Goal: Information Seeking & Learning: Check status

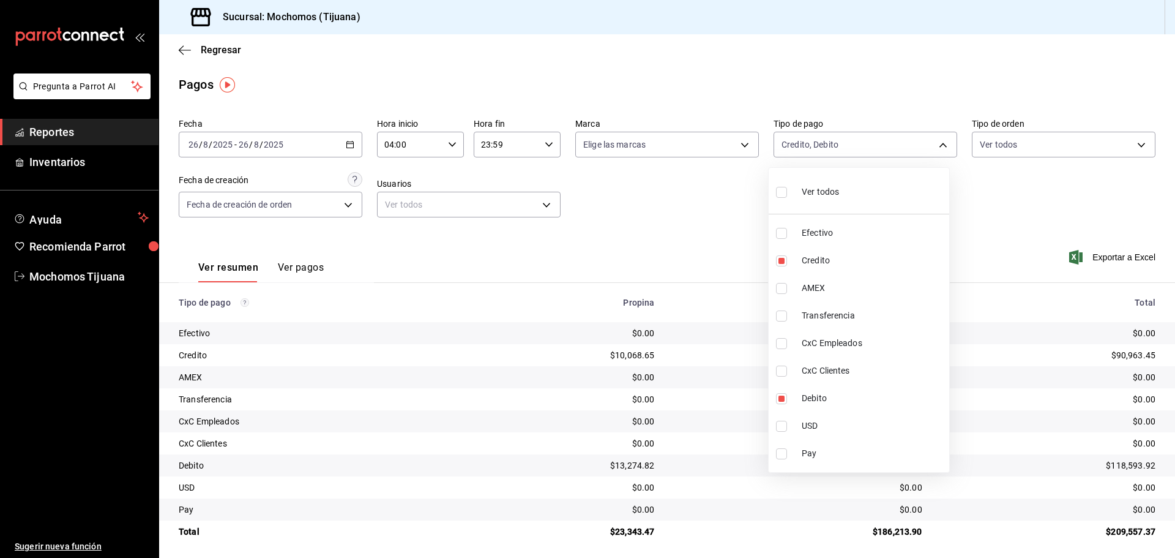
click at [348, 141] on div at bounding box center [587, 279] width 1175 height 558
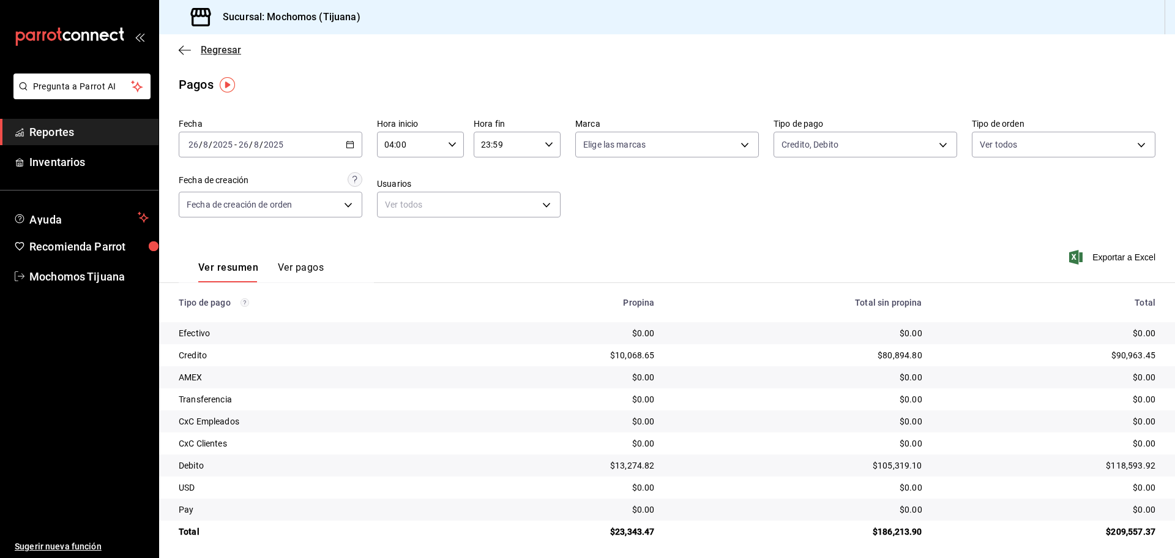
click at [182, 50] on icon "button" at bounding box center [185, 50] width 12 height 1
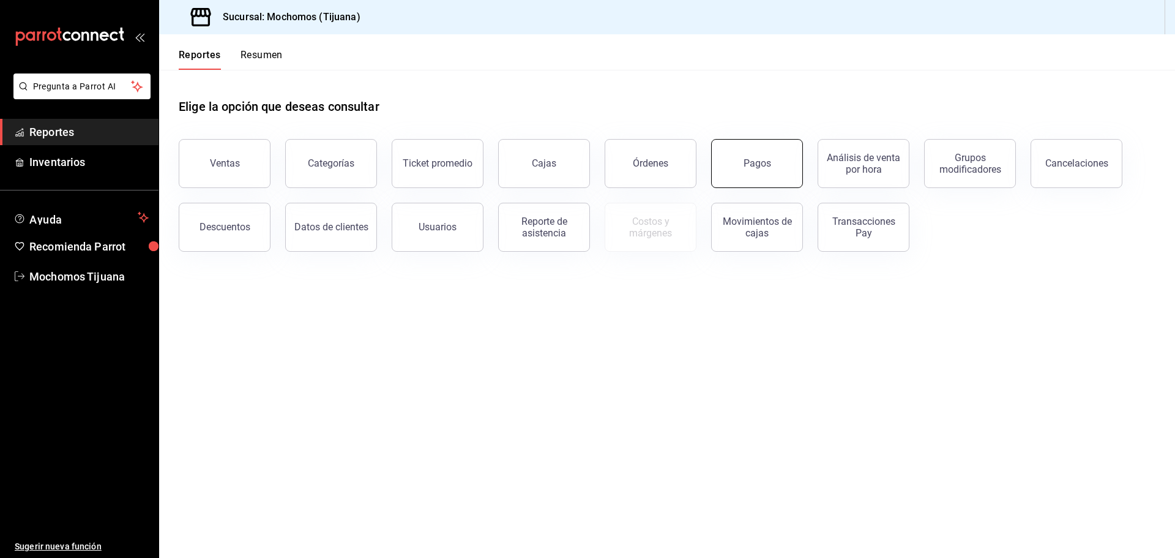
click at [770, 177] on button "Pagos" at bounding box center [757, 163] width 92 height 49
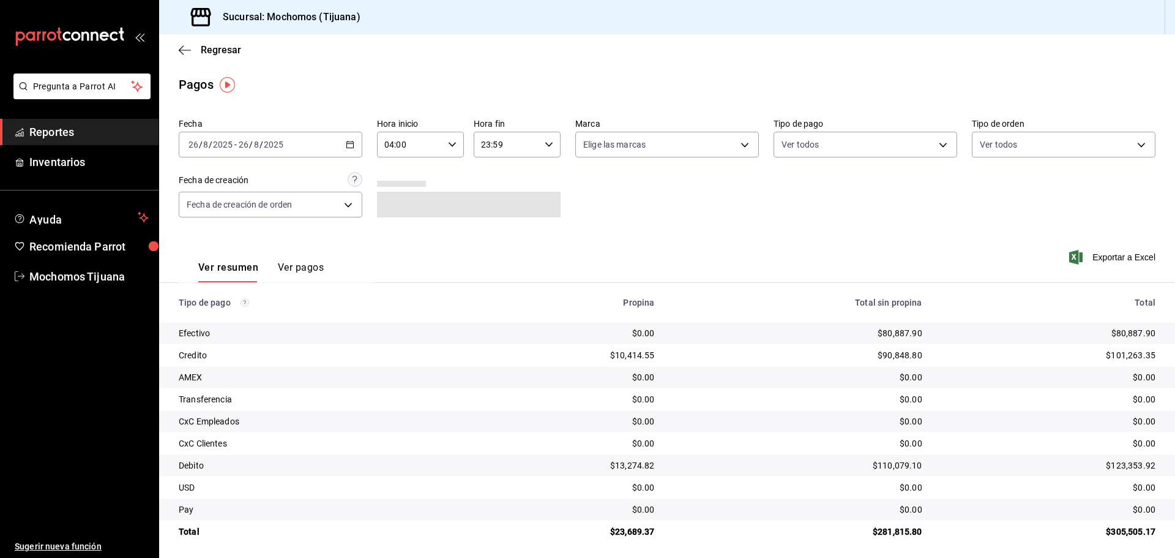
click at [349, 148] on \(Stroke\) "button" at bounding box center [349, 144] width 7 height 7
click at [242, 320] on span "Rango de fechas" at bounding box center [236, 319] width 95 height 13
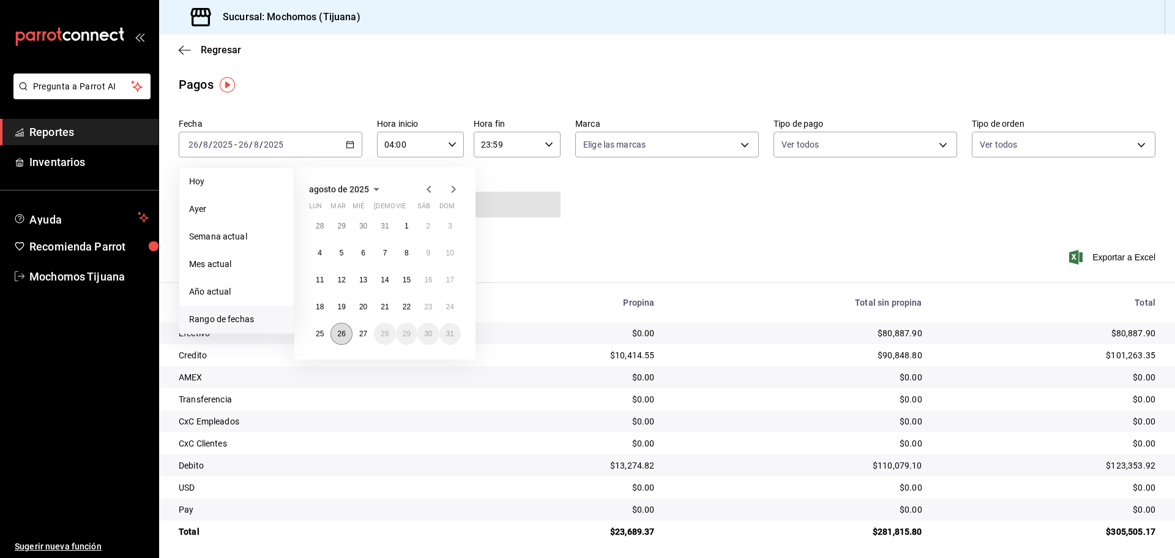
click at [340, 334] on abbr "26" at bounding box center [341, 333] width 8 height 9
click at [359, 333] on abbr "27" at bounding box center [363, 333] width 8 height 9
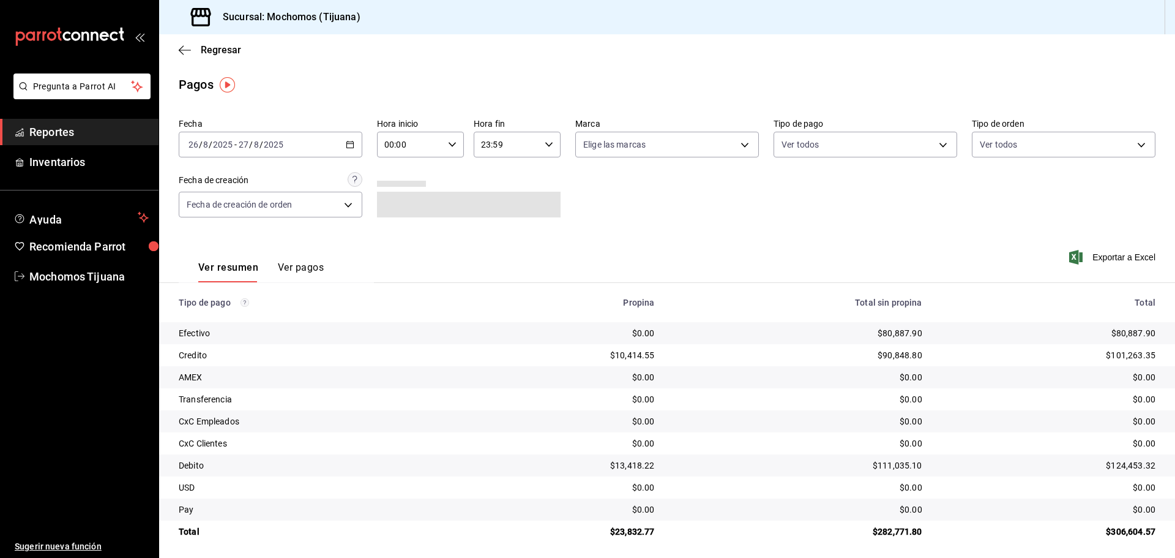
click at [454, 146] on div "00:00 Hora inicio" at bounding box center [420, 145] width 87 height 26
click at [394, 175] on span "04" at bounding box center [397, 171] width 24 height 10
type input "04:00"
click at [543, 146] on div at bounding box center [587, 279] width 1175 height 558
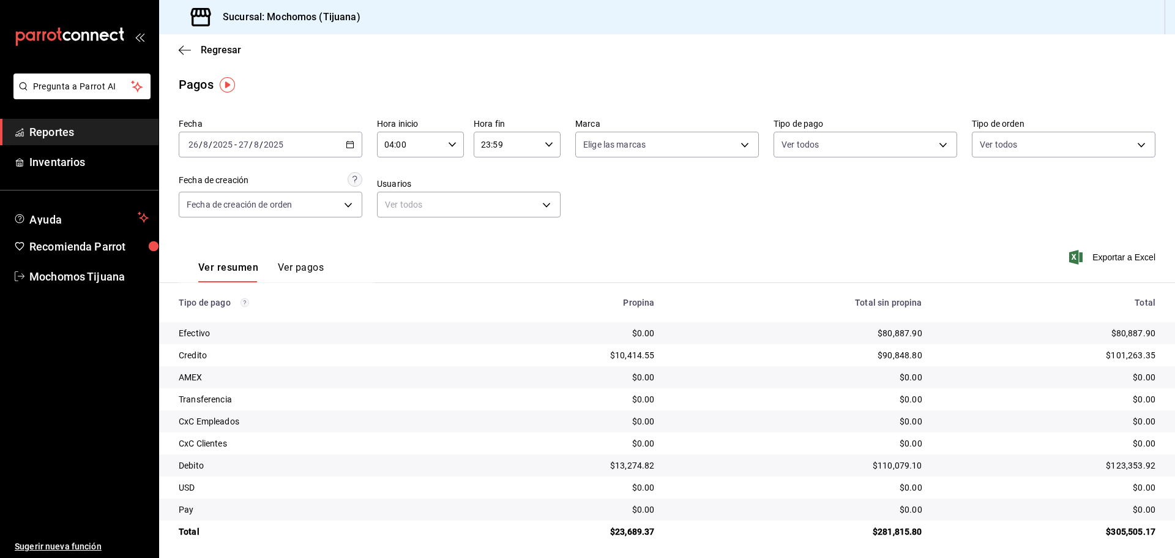
click at [545, 146] on icon "button" at bounding box center [549, 144] width 9 height 9
click at [494, 175] on span "04" at bounding box center [493, 176] width 24 height 10
click at [549, 140] on div at bounding box center [587, 279] width 1175 height 558
click at [548, 149] on div "04:59 Hora fin" at bounding box center [517, 145] width 87 height 26
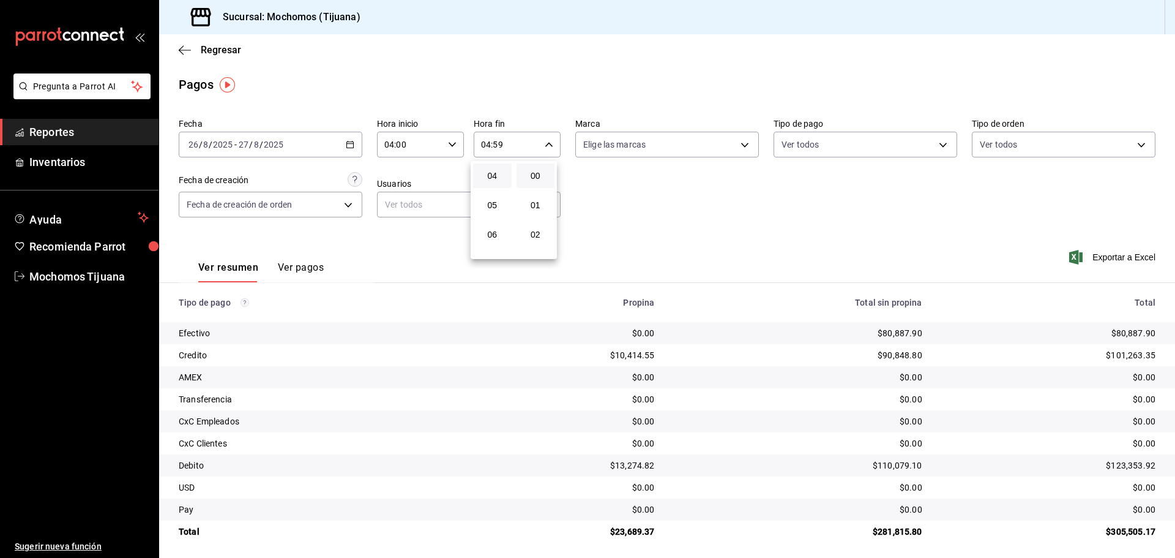
click at [553, 178] on button "00" at bounding box center [536, 175] width 39 height 24
type input "04:00"
click at [942, 140] on div at bounding box center [587, 279] width 1175 height 558
click at [940, 140] on body "Pregunta a Parrot AI Reportes Inventarios Ayuda Recomienda Parrot Mochomos Tiju…" at bounding box center [587, 279] width 1175 height 558
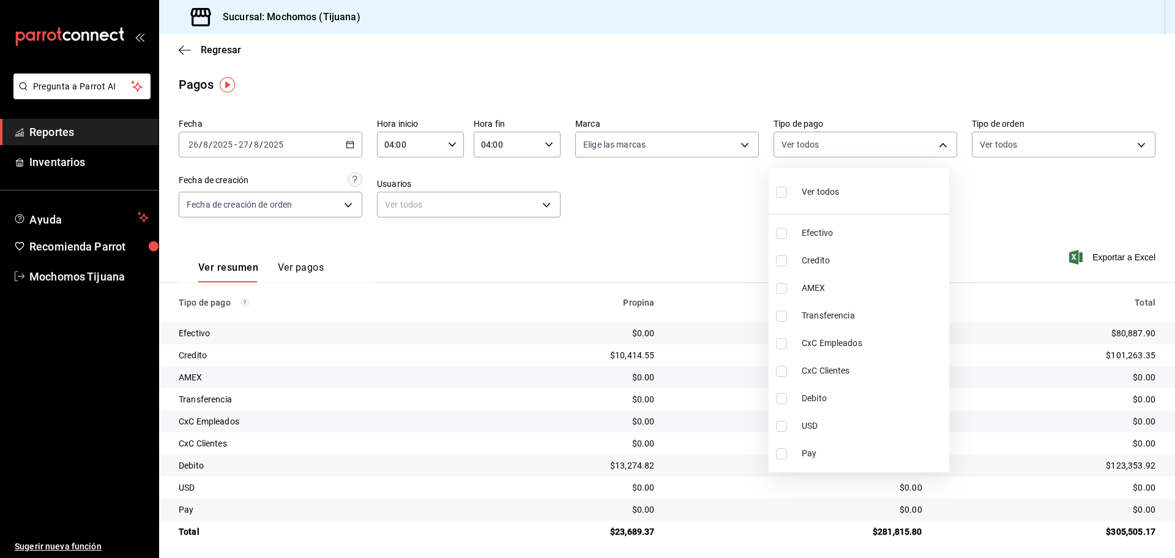
click at [843, 262] on span "Credito" at bounding box center [873, 260] width 143 height 13
type input "a27a072c-b141-4985-9f83-ae60dbe2196b"
checkbox input "true"
click at [836, 400] on span "Debito" at bounding box center [878, 398] width 143 height 13
type input "a27a072c-b141-4985-9f83-ae60dbe2196b,b7370aa5-450f-4a05-bab4-2784151f97fb"
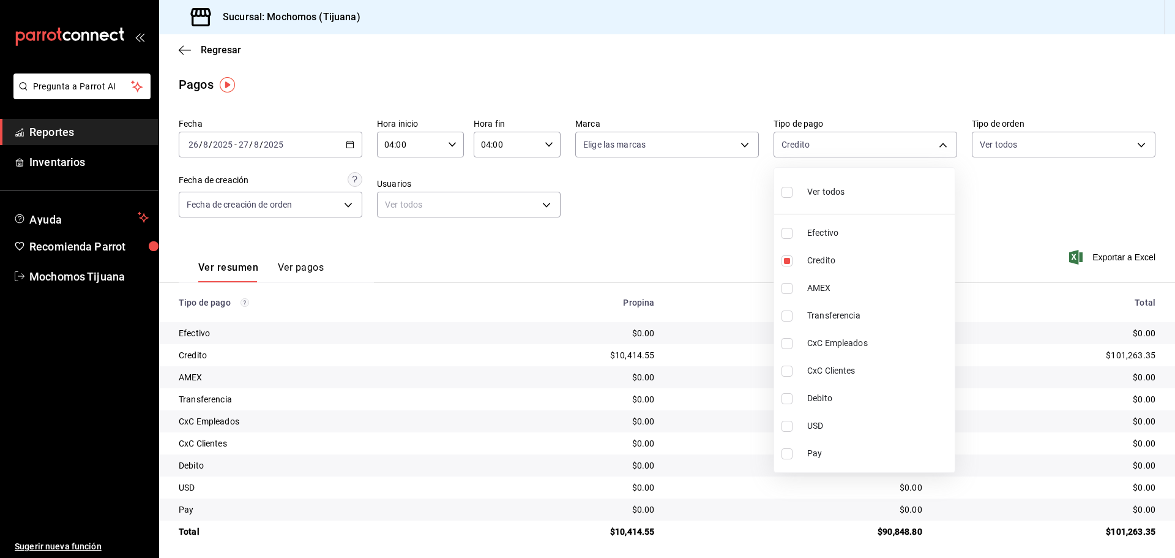
checkbox input "true"
click at [730, 258] on div at bounding box center [587, 279] width 1175 height 558
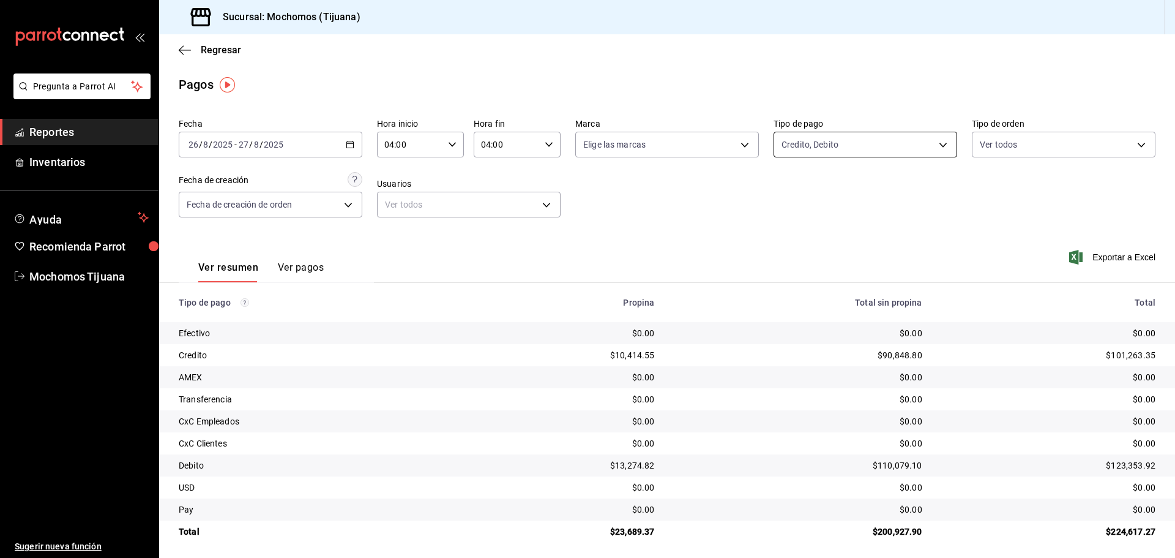
click at [938, 139] on body "Pregunta a Parrot AI Reportes Inventarios Ayuda Recomienda Parrot Mochomos Tiju…" at bounding box center [587, 279] width 1175 height 558
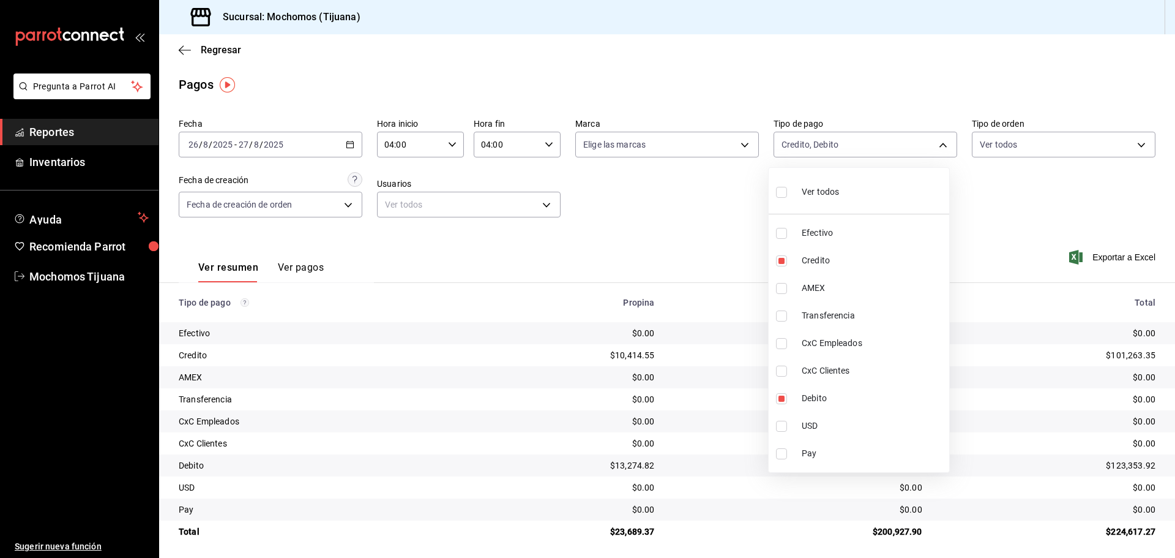
click at [787, 188] on input "checkbox" at bounding box center [781, 192] width 11 height 11
checkbox input "true"
type input "e823c082-5bf3-4e6e-b961-f7623faa40a9,a27a072c-b141-4985-9f83-ae60dbe2196b,28e67…"
checkbox input "true"
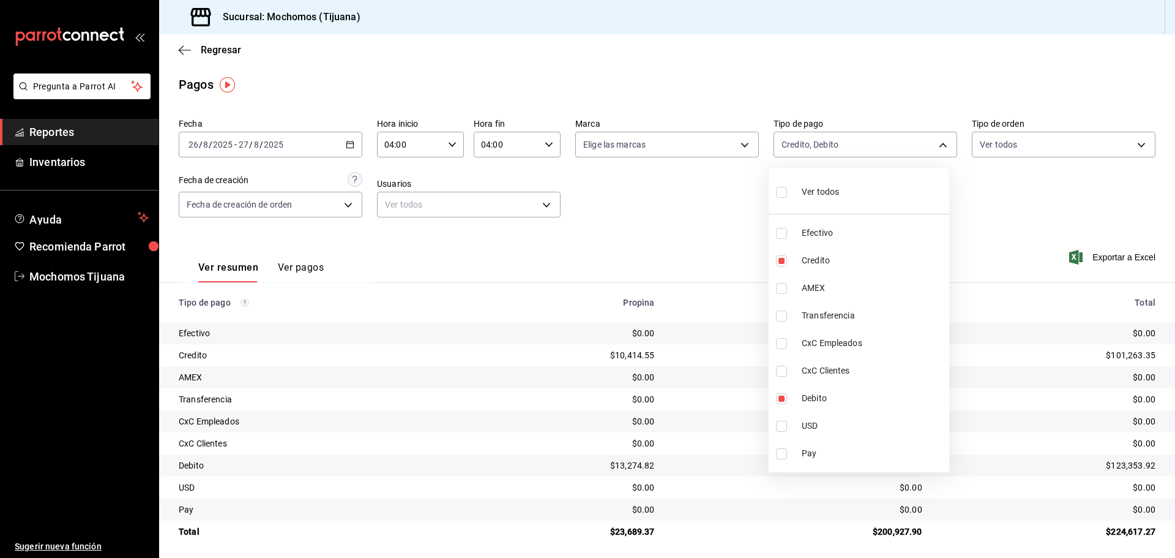
checkbox input "true"
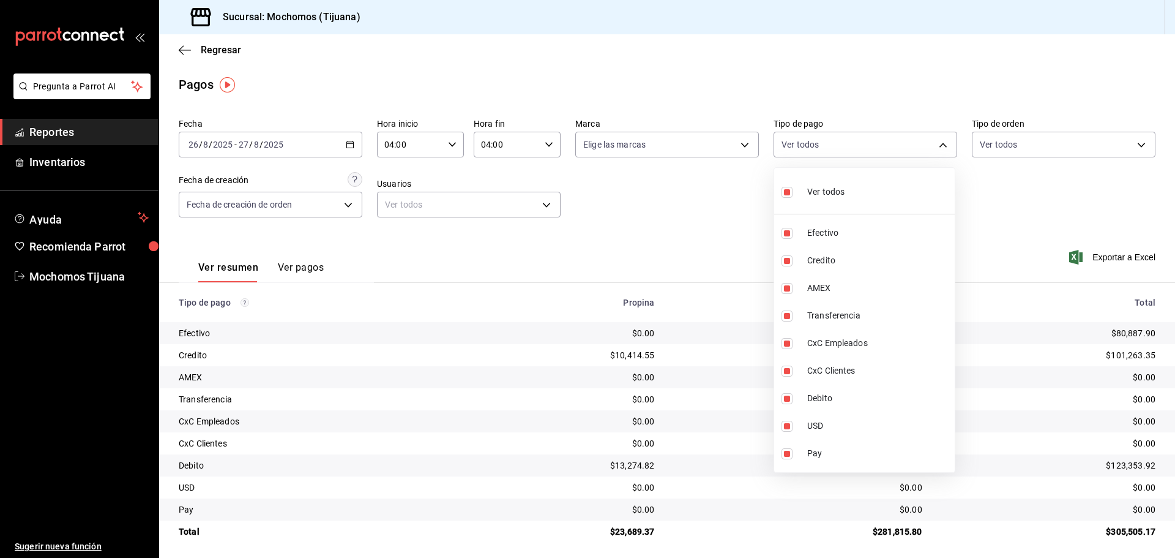
click at [787, 188] on input "checkbox" at bounding box center [787, 192] width 11 height 11
checkbox input "false"
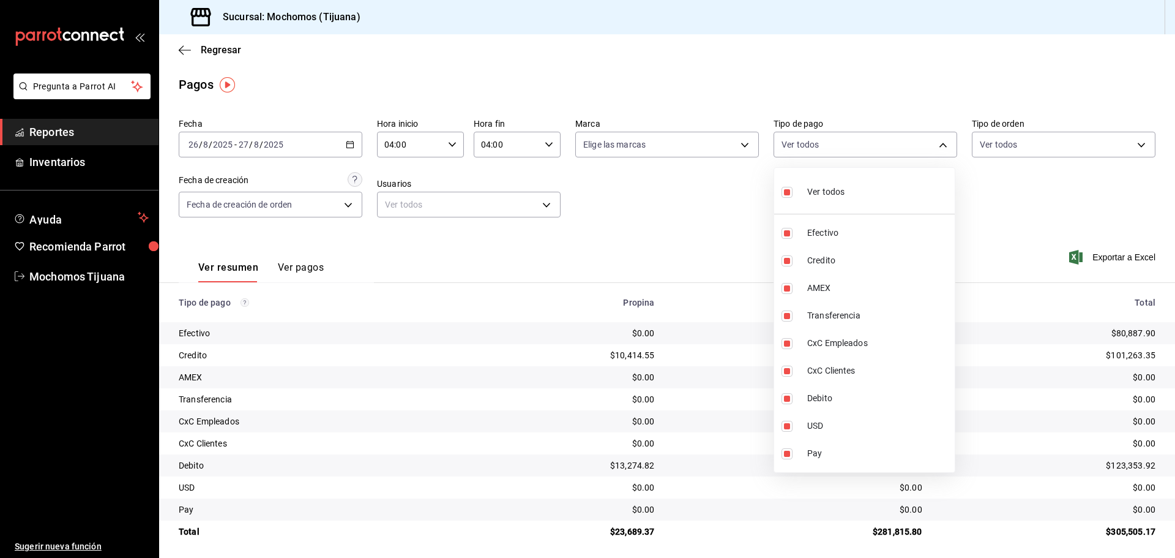
checkbox input "false"
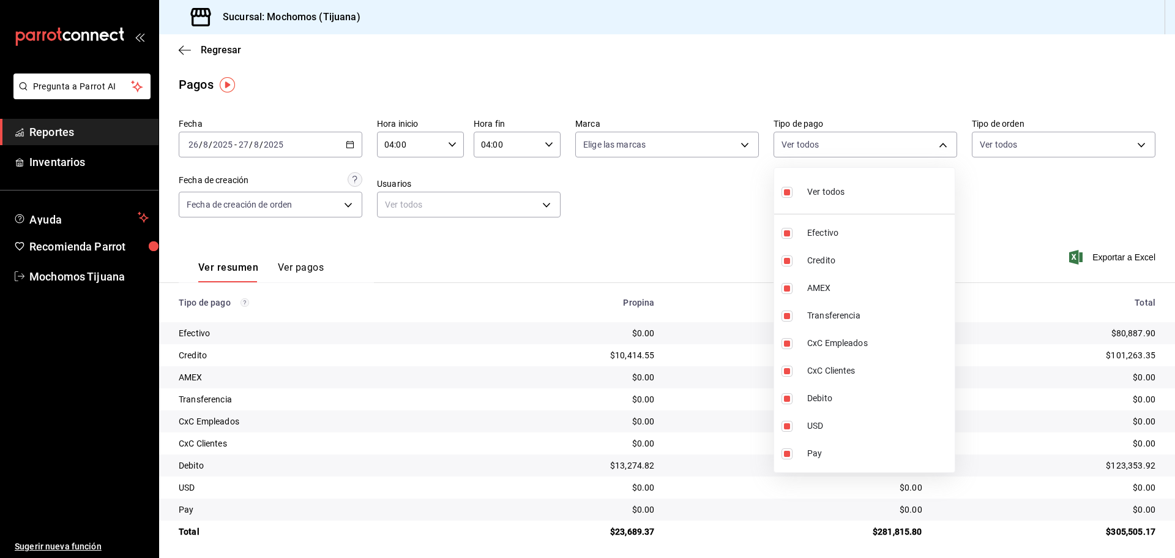
checkbox input "false"
click at [663, 194] on div at bounding box center [587, 279] width 1175 height 558
